Goal: Information Seeking & Learning: Learn about a topic

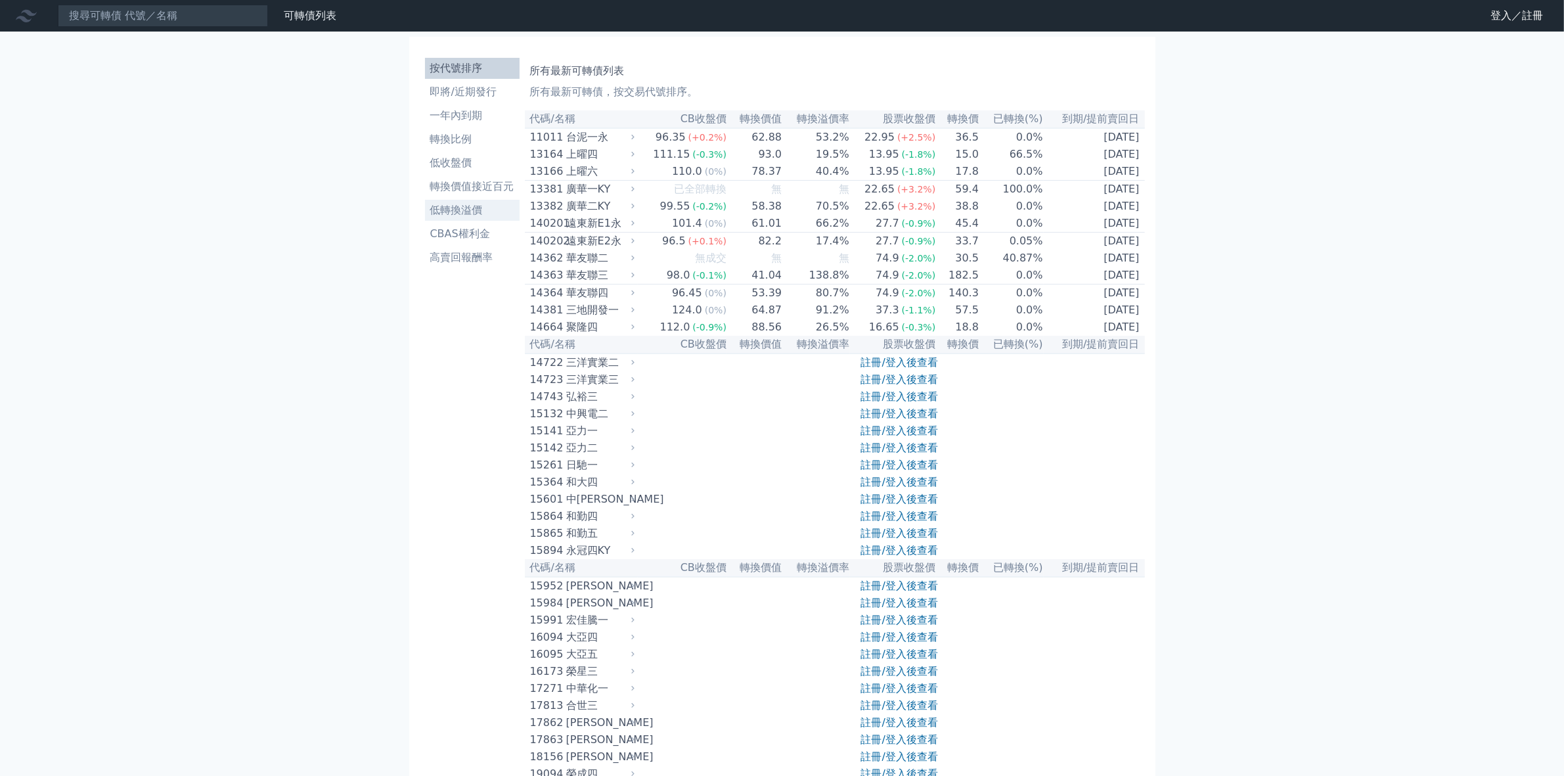
click at [465, 212] on li "低轉換溢價" at bounding box center [472, 210] width 95 height 16
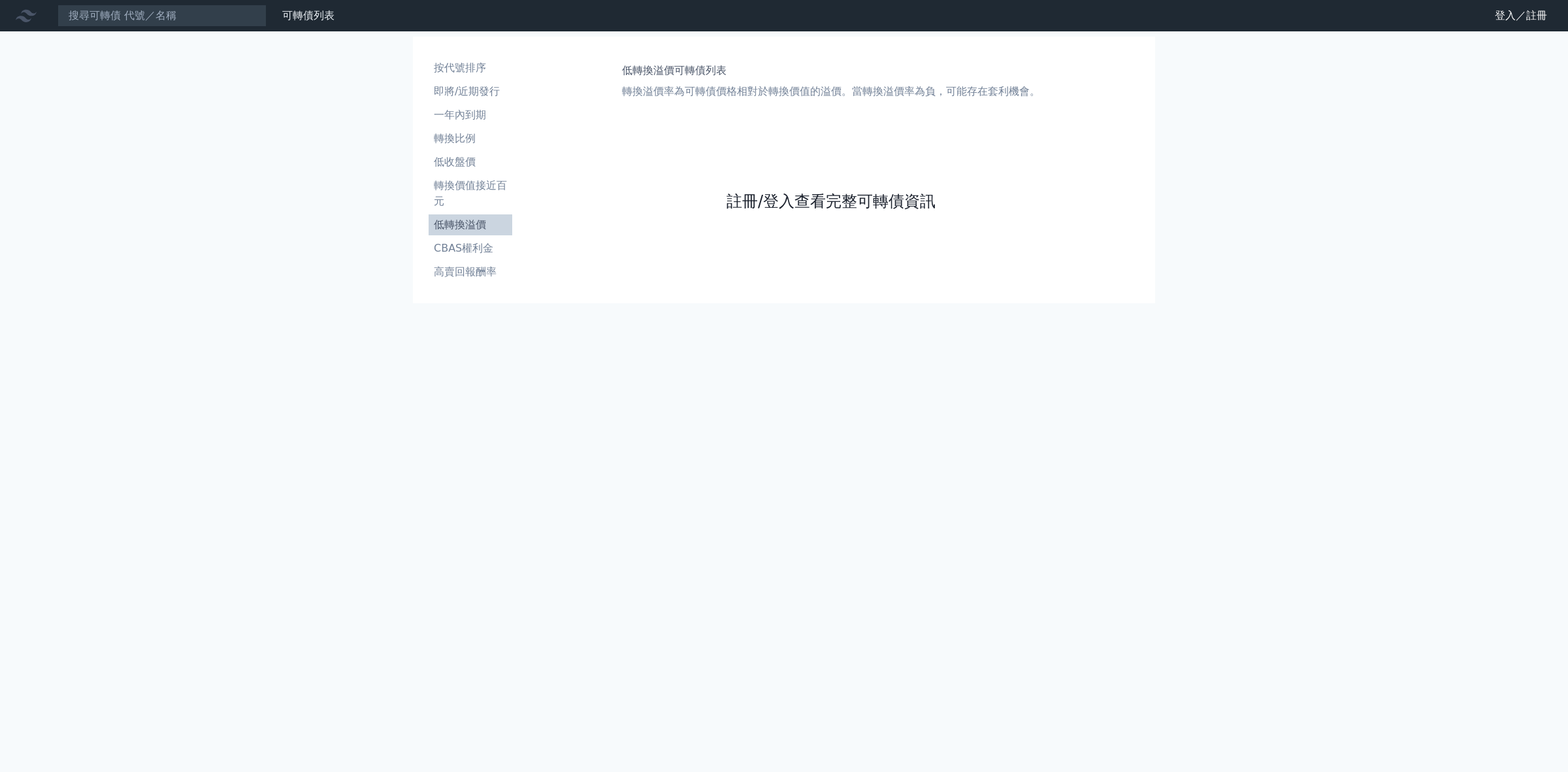
click at [775, 203] on link "註冊/登入查看完整可轉債資訊" at bounding box center [831, 201] width 209 height 21
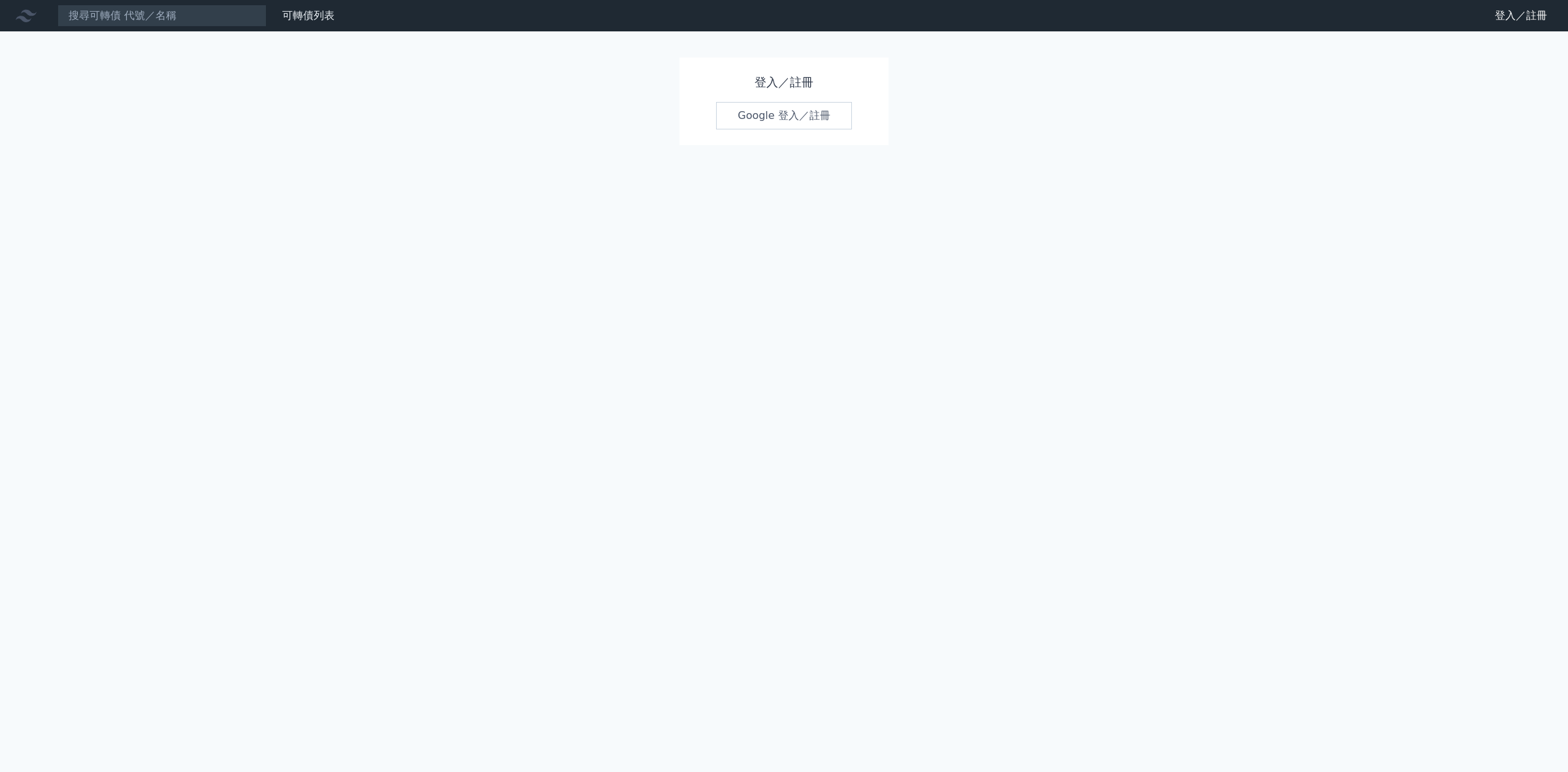
click at [762, 115] on link "Google 登入／註冊" at bounding box center [784, 115] width 136 height 28
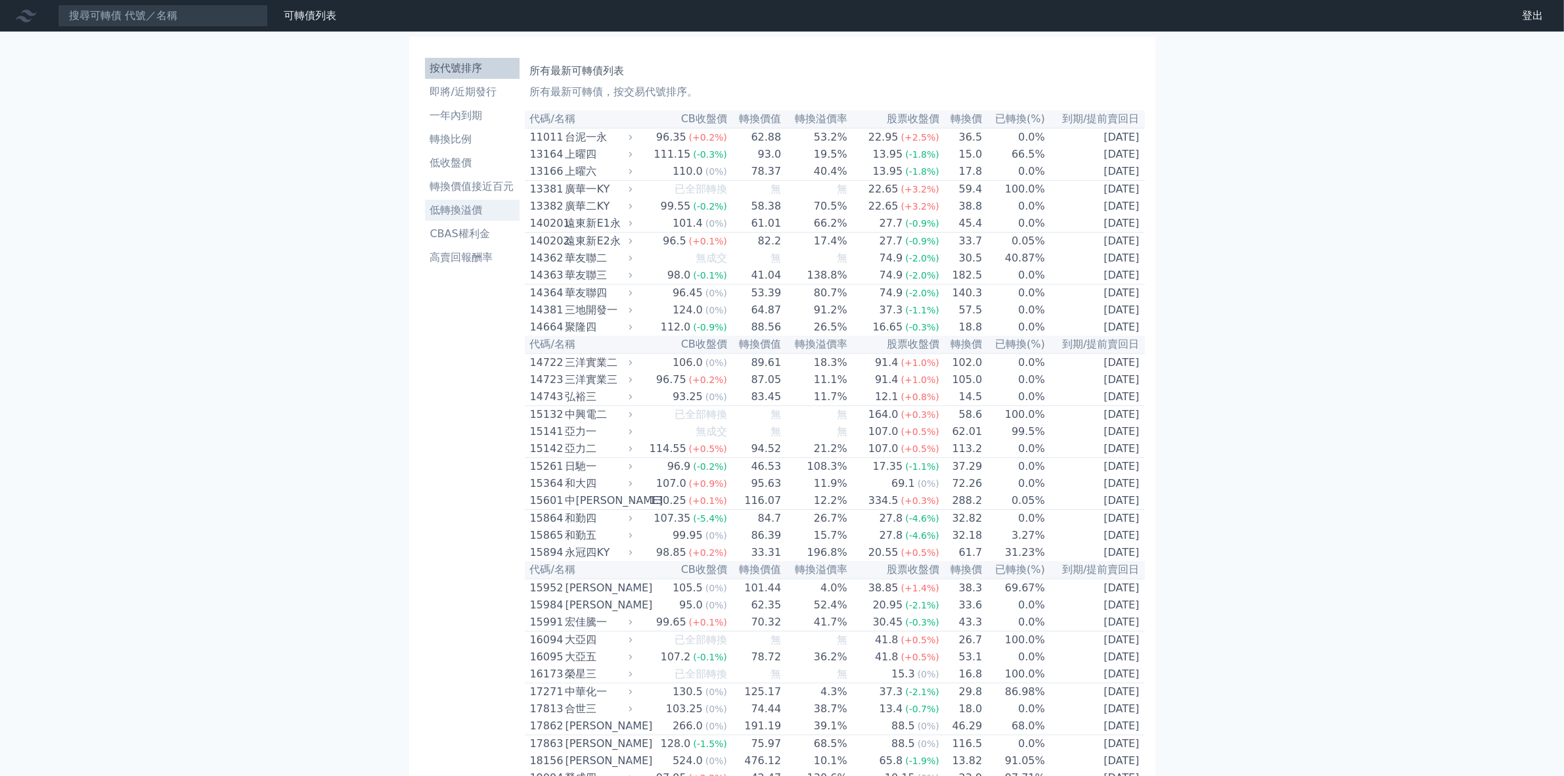
click at [470, 212] on li "低轉換溢價" at bounding box center [472, 210] width 95 height 16
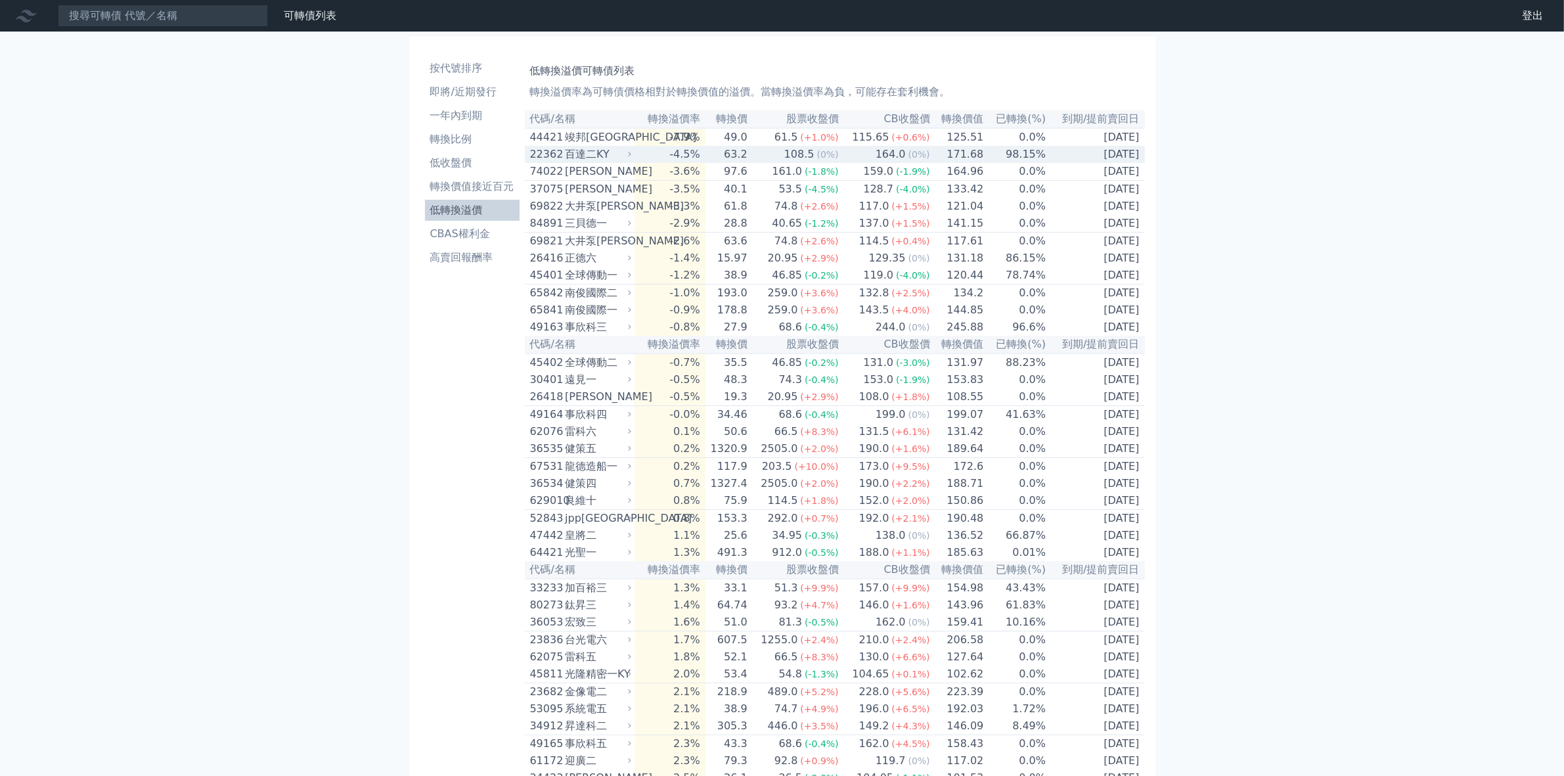
click at [588, 159] on div "百達二KY" at bounding box center [597, 155] width 64 height 16
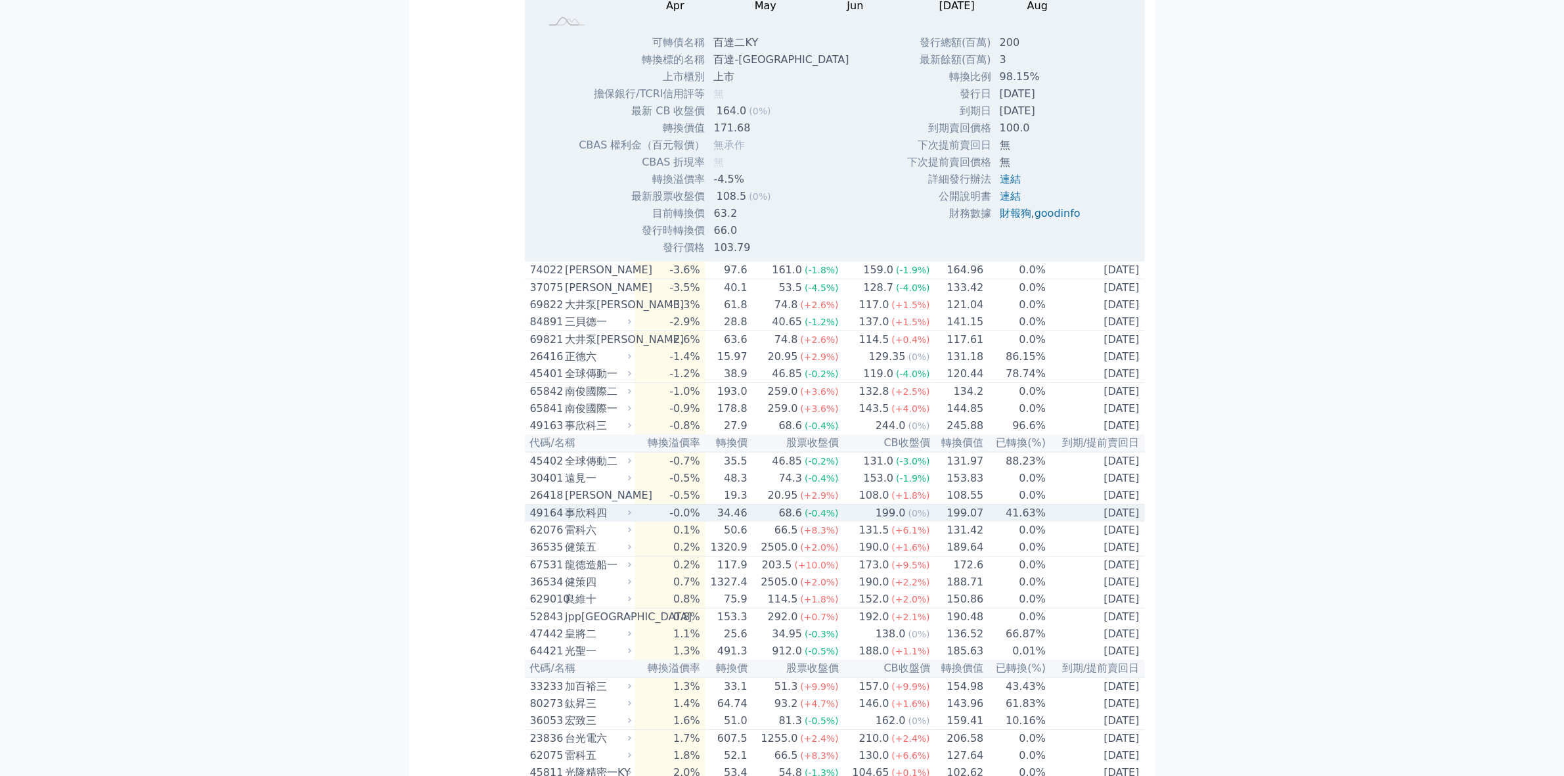
scroll to position [493, 0]
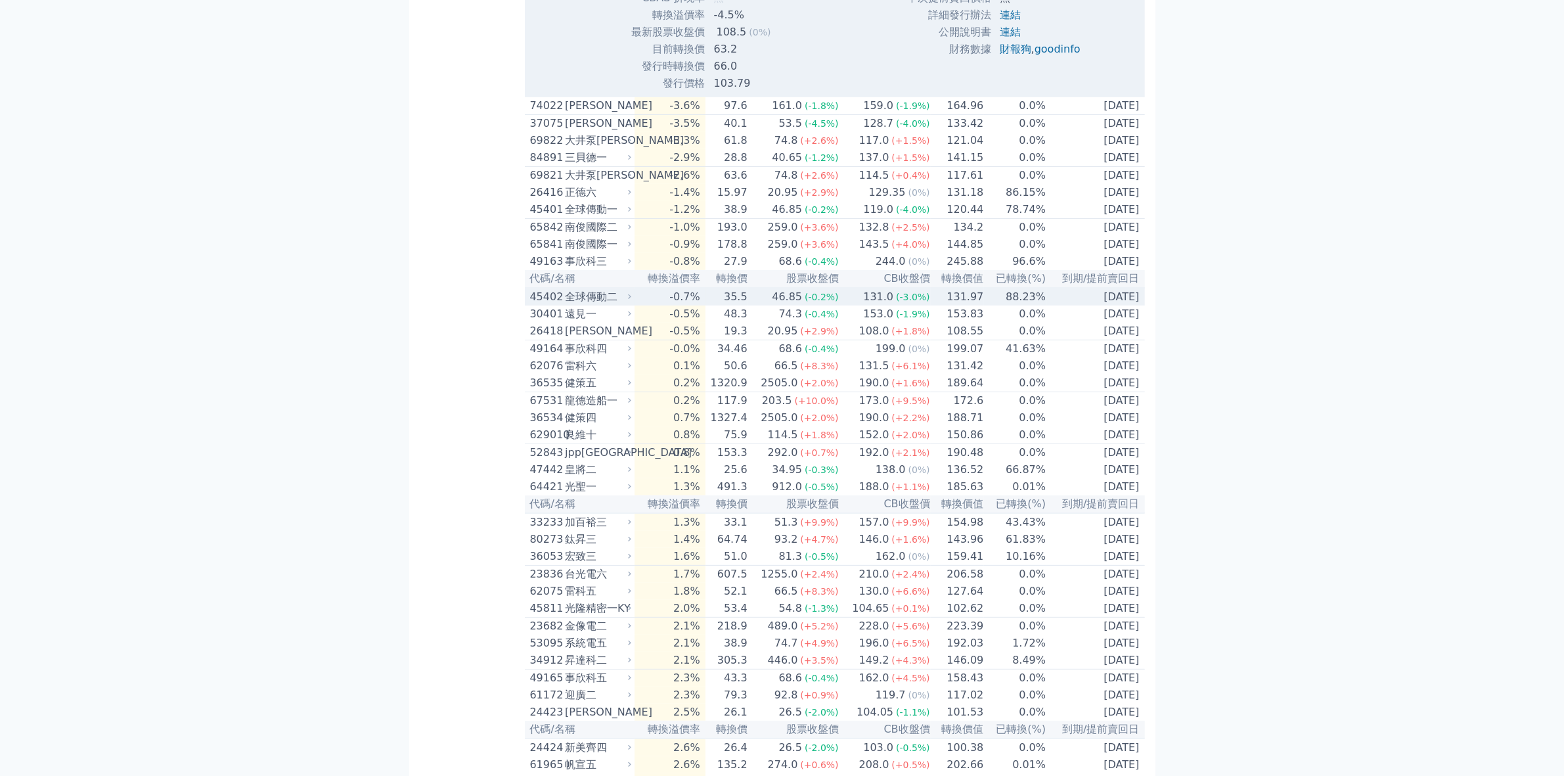
click at [746, 306] on td "35.5" at bounding box center [727, 297] width 43 height 18
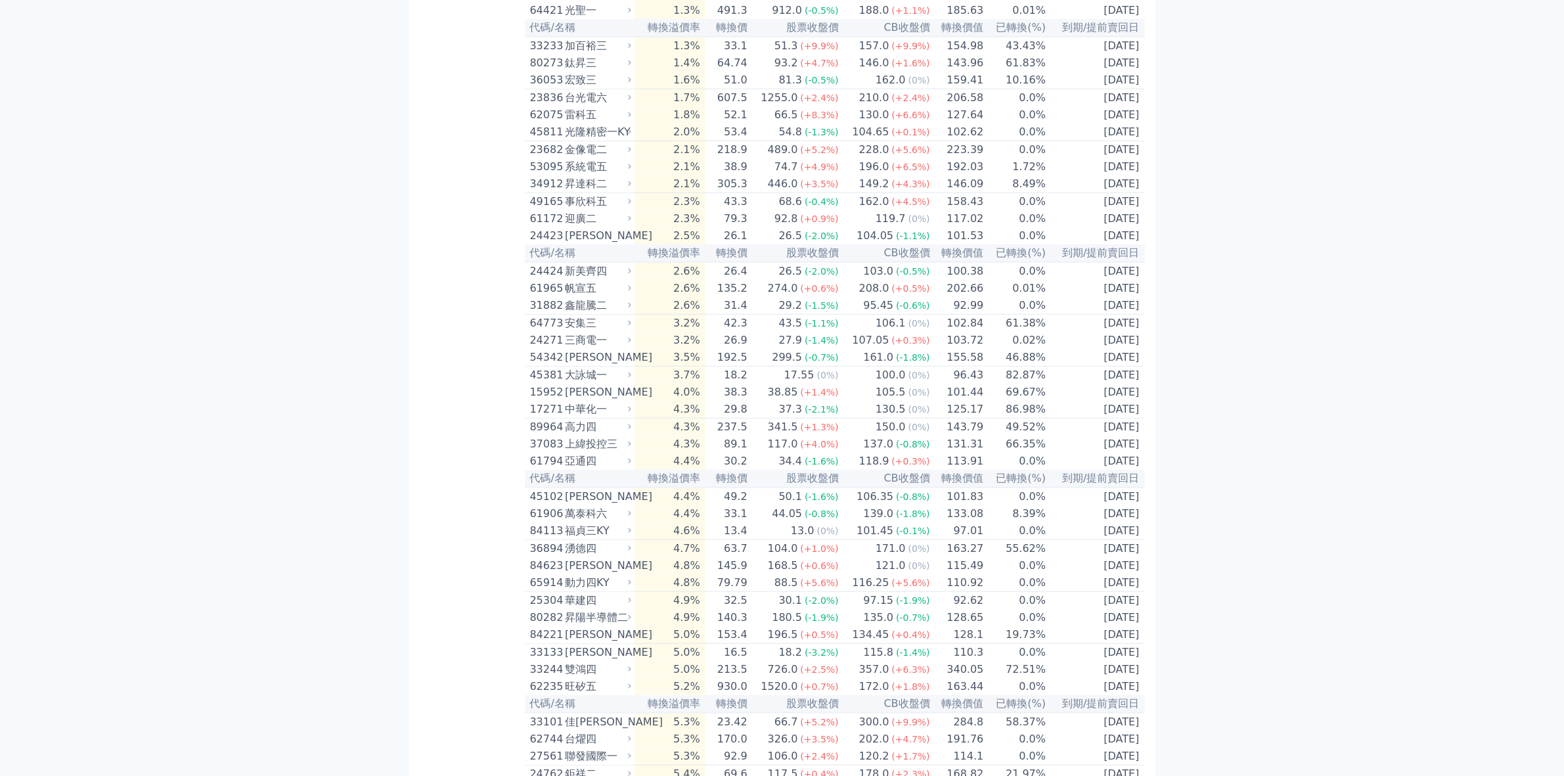
scroll to position [1560, 0]
